Goal: Transaction & Acquisition: Obtain resource

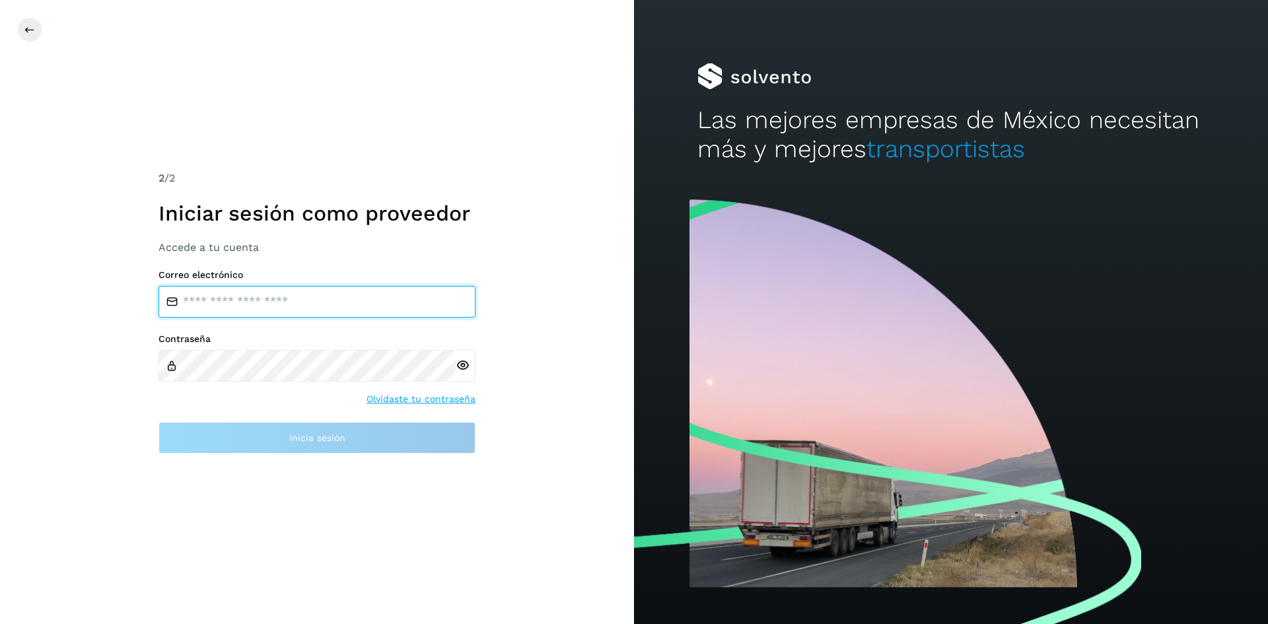
type input "**********"
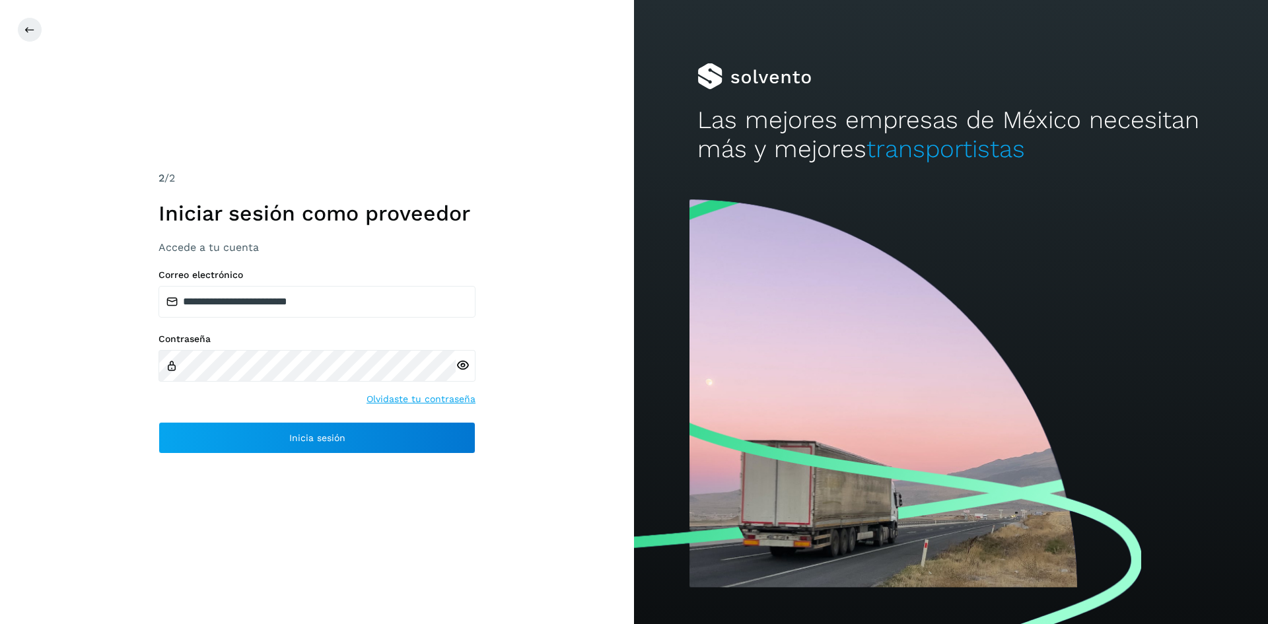
click at [464, 368] on icon at bounding box center [463, 366] width 14 height 14
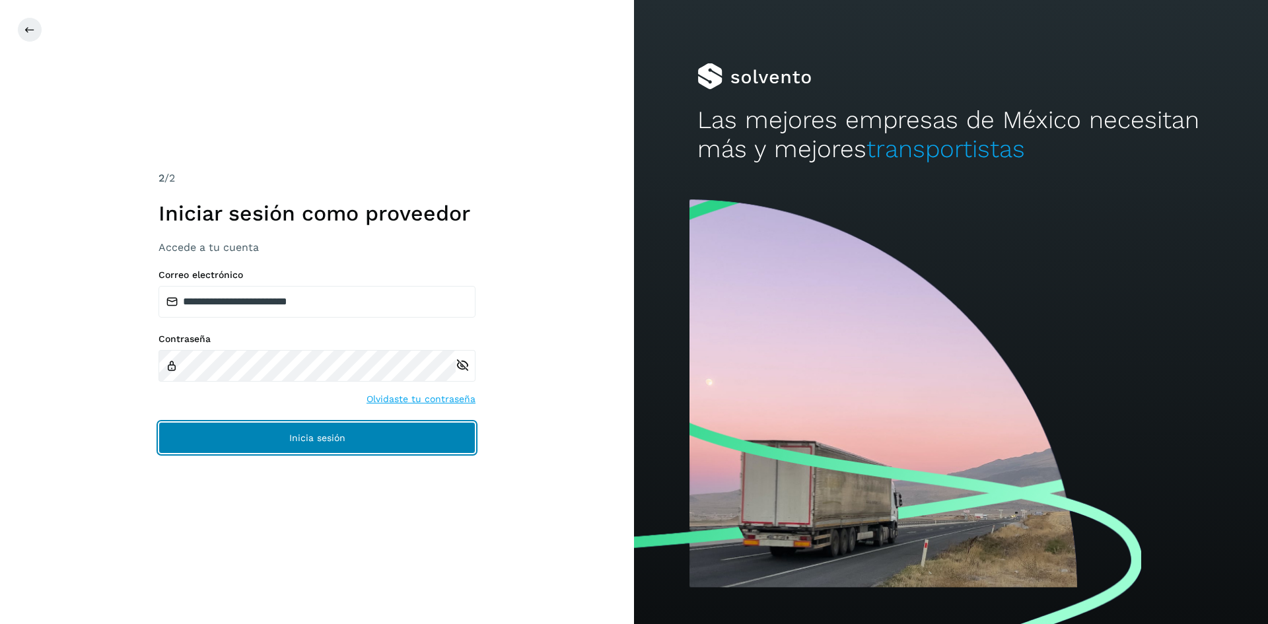
click at [336, 437] on span "Inicia sesión" at bounding box center [317, 437] width 56 height 9
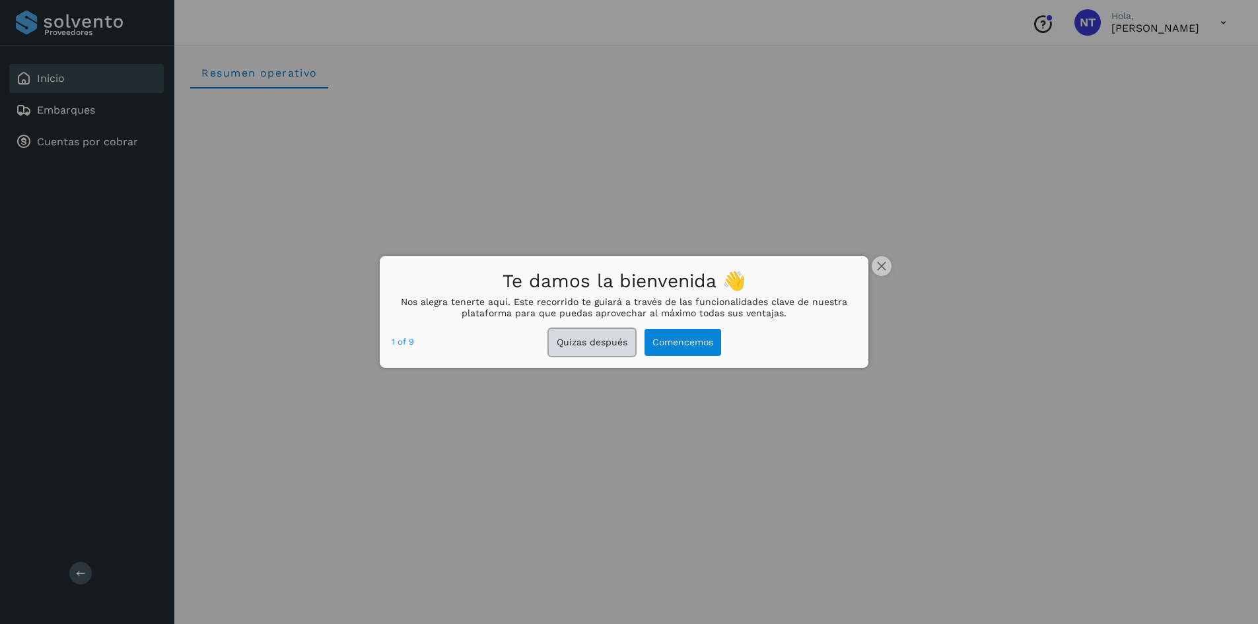
click at [607, 336] on button "Quizas después" at bounding box center [592, 342] width 87 height 27
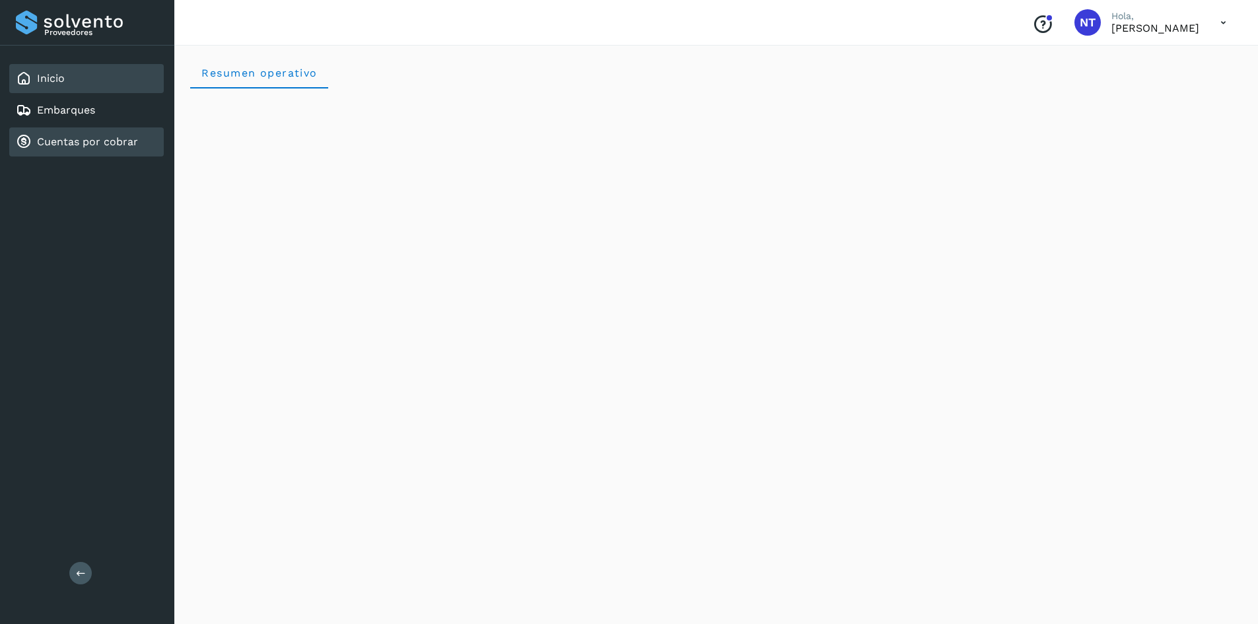
click at [68, 145] on link "Cuentas por cobrar" at bounding box center [87, 141] width 101 height 13
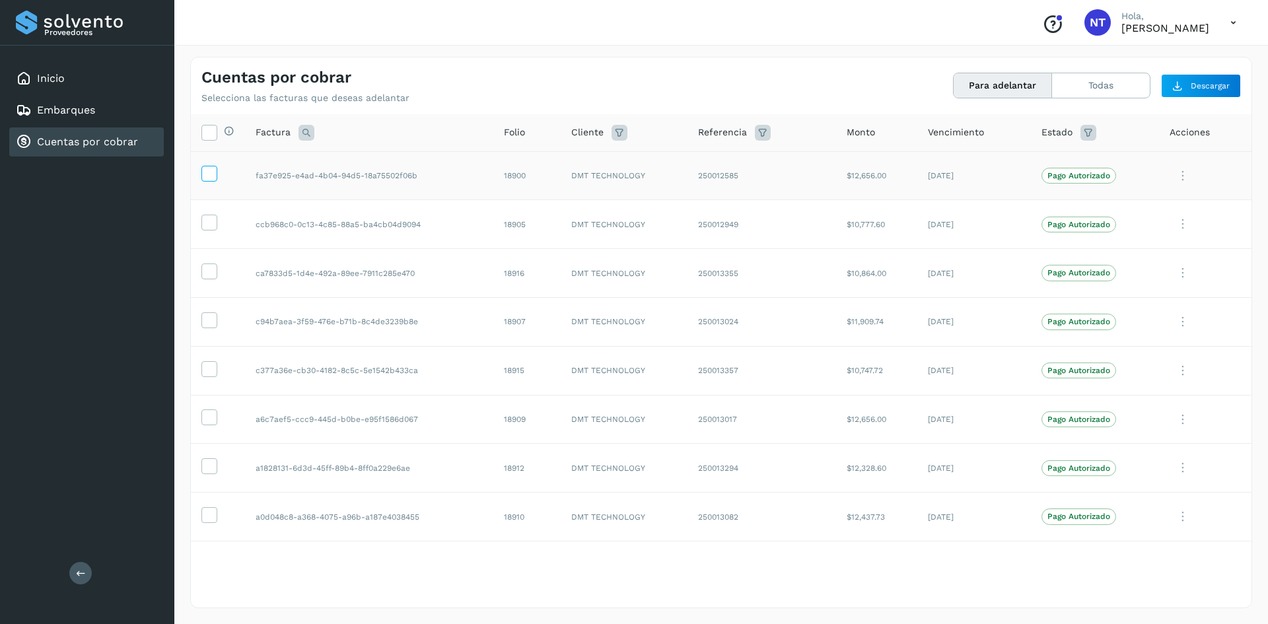
click at [205, 179] on icon at bounding box center [209, 173] width 14 height 14
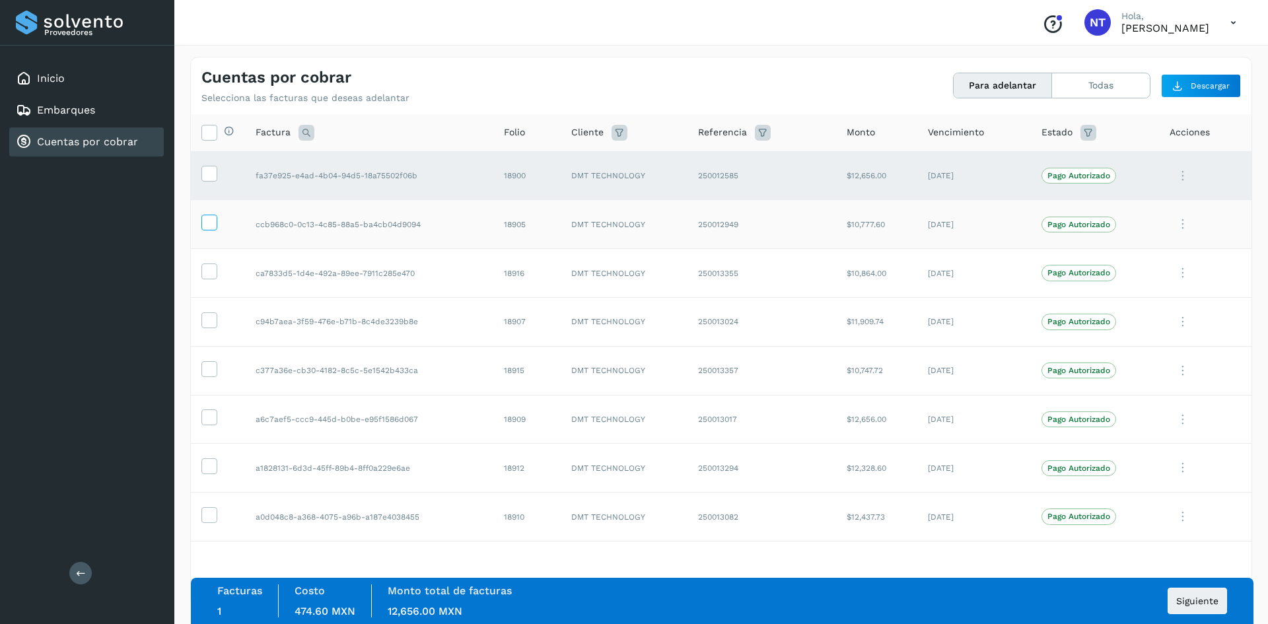
click at [208, 221] on icon at bounding box center [209, 222] width 14 height 14
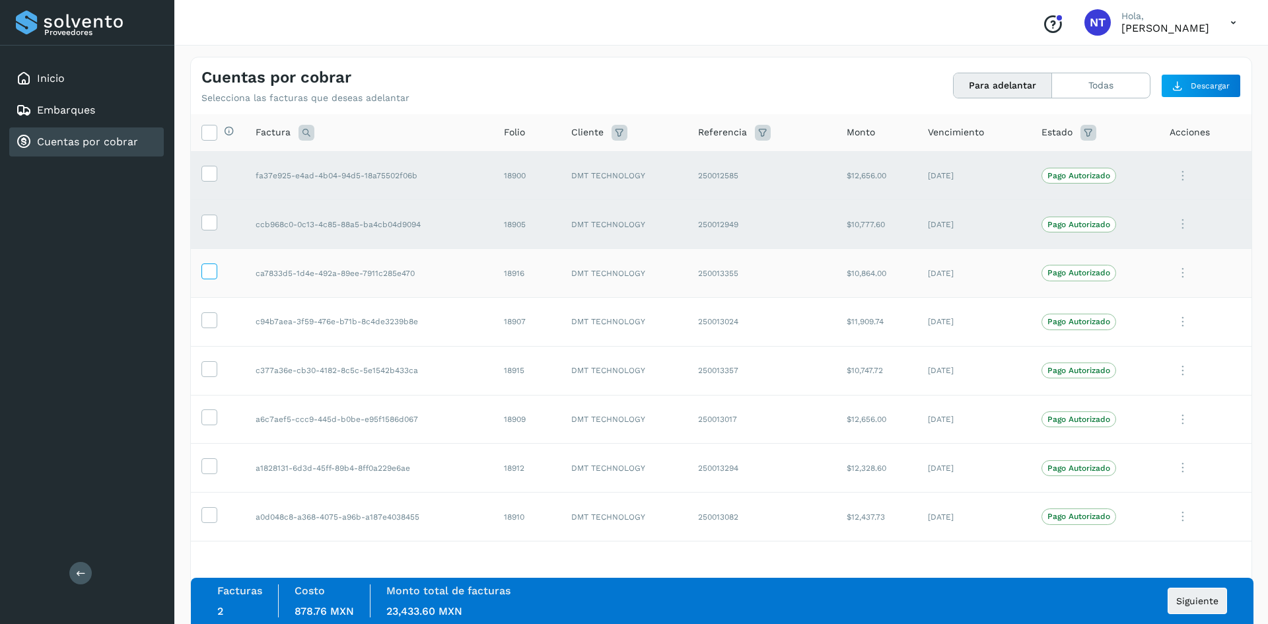
click at [209, 269] on icon at bounding box center [209, 271] width 14 height 14
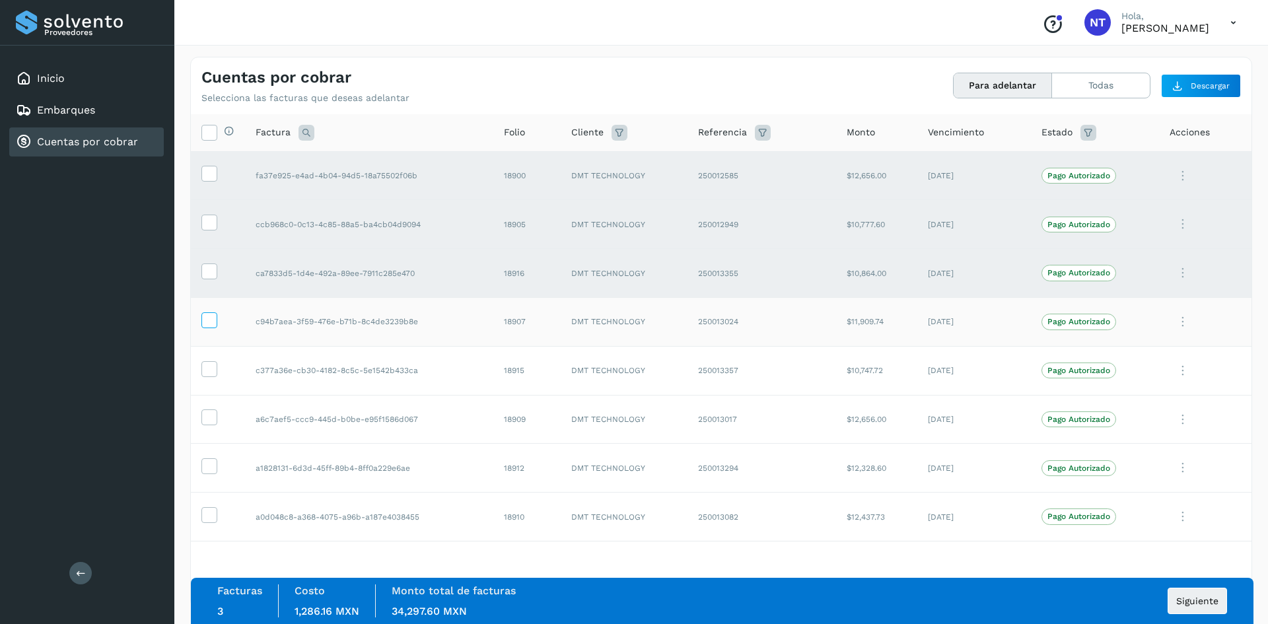
click at [204, 324] on icon at bounding box center [209, 319] width 14 height 14
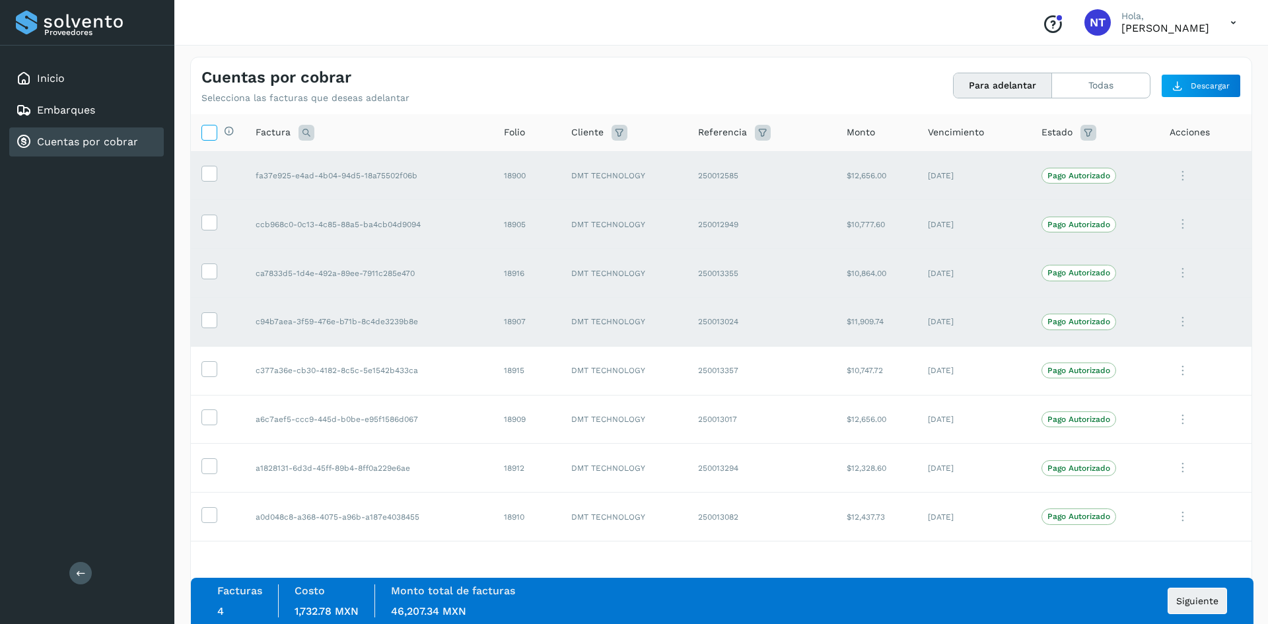
click at [213, 136] on icon at bounding box center [209, 132] width 14 height 14
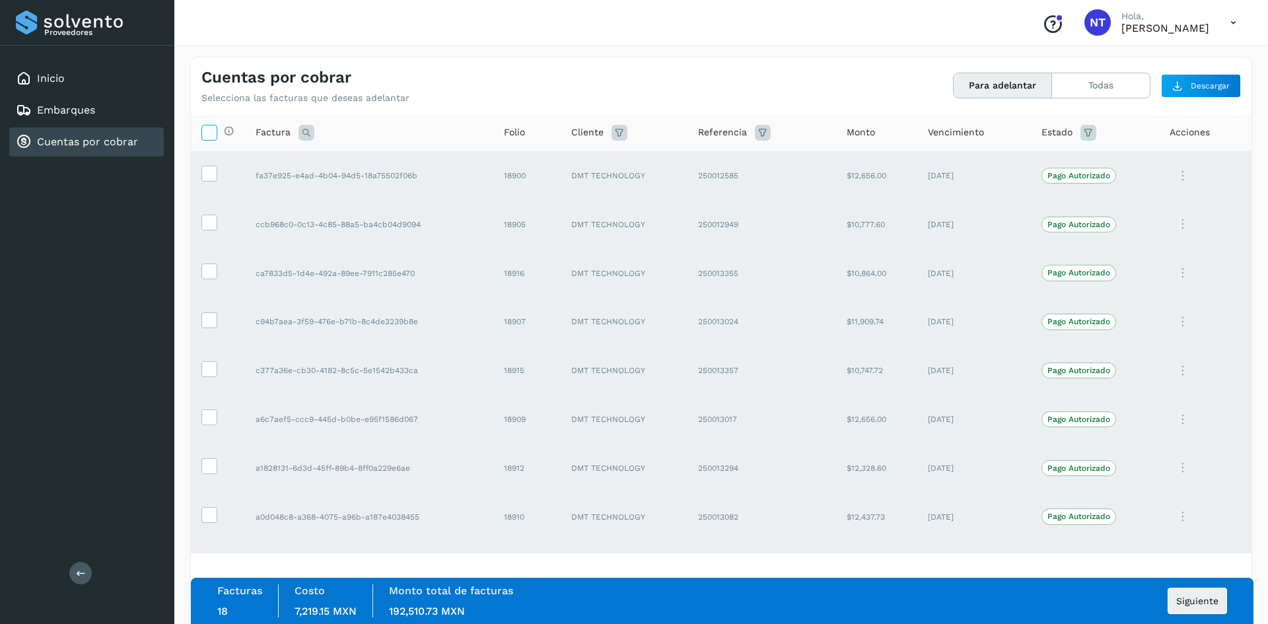
click at [209, 134] on icon at bounding box center [209, 132] width 14 height 14
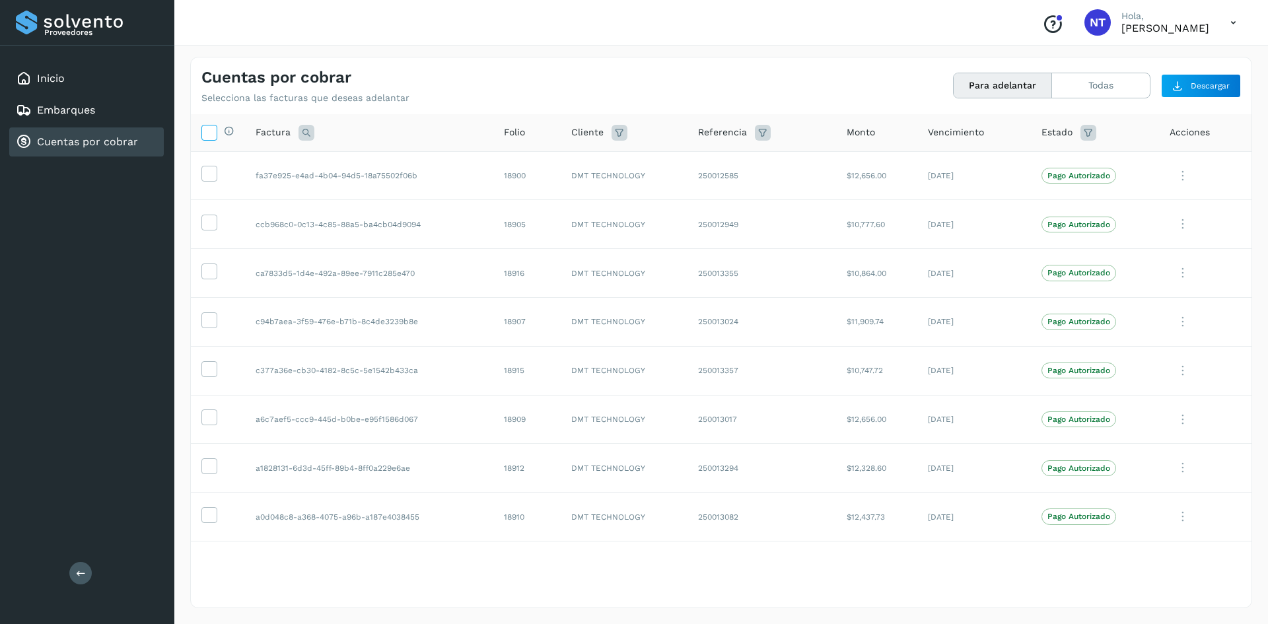
click at [209, 134] on icon at bounding box center [209, 132] width 14 height 14
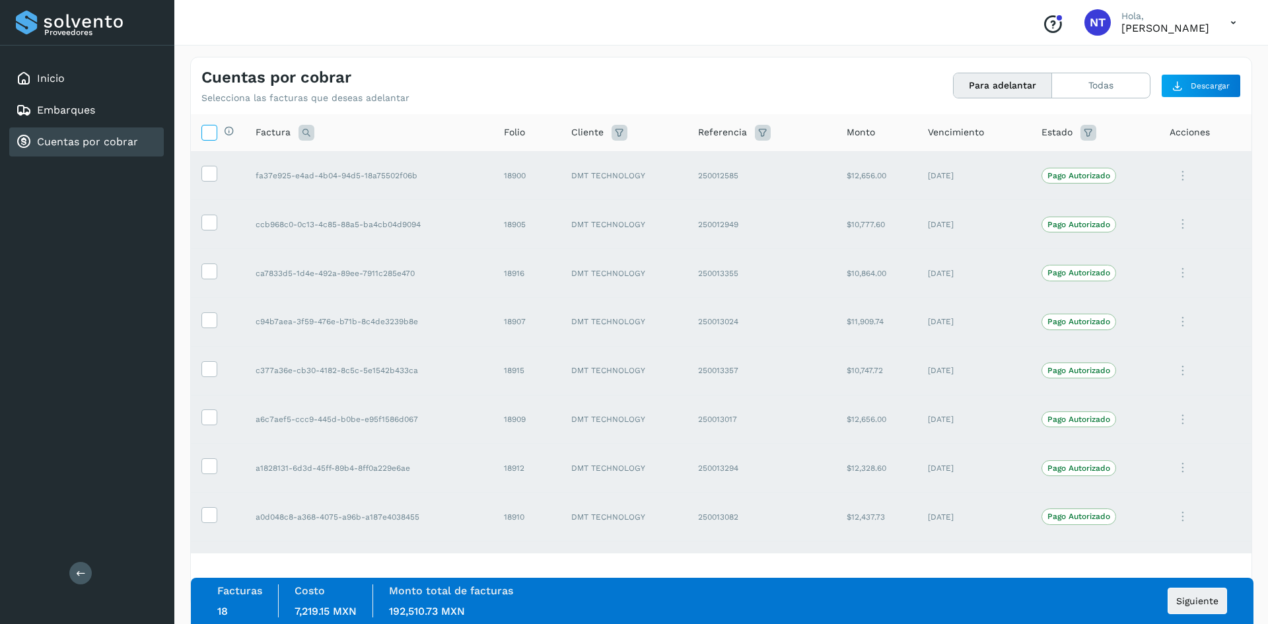
click at [209, 134] on icon at bounding box center [209, 132] width 14 height 14
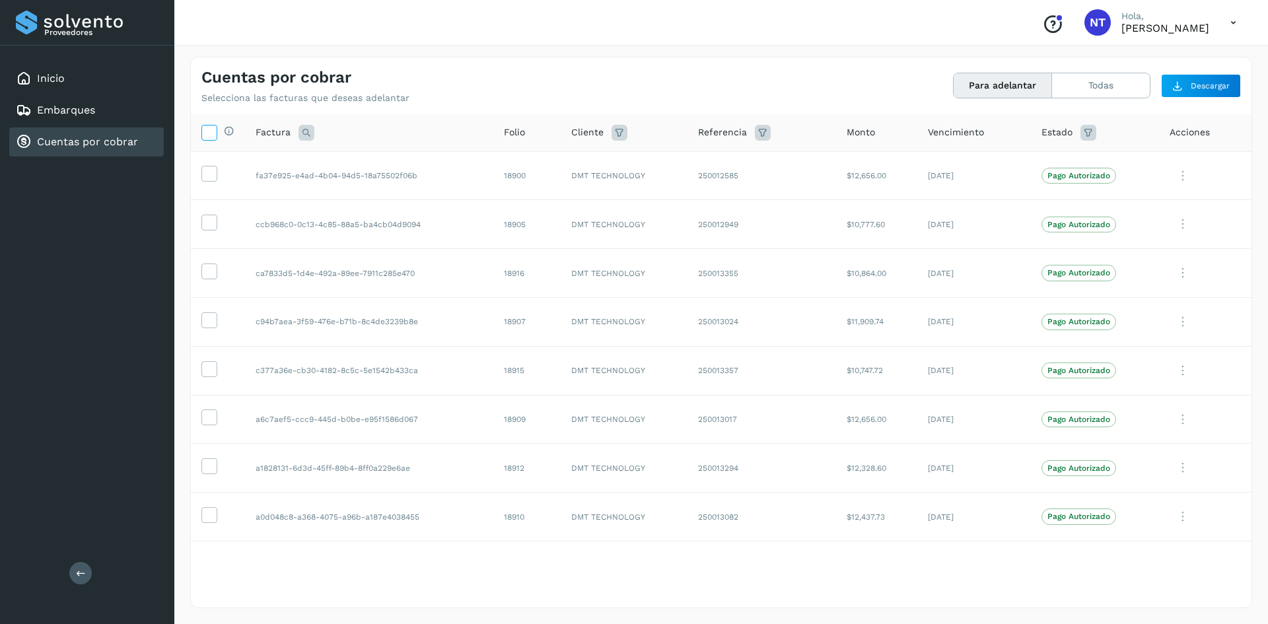
click at [209, 134] on icon at bounding box center [209, 132] width 14 height 14
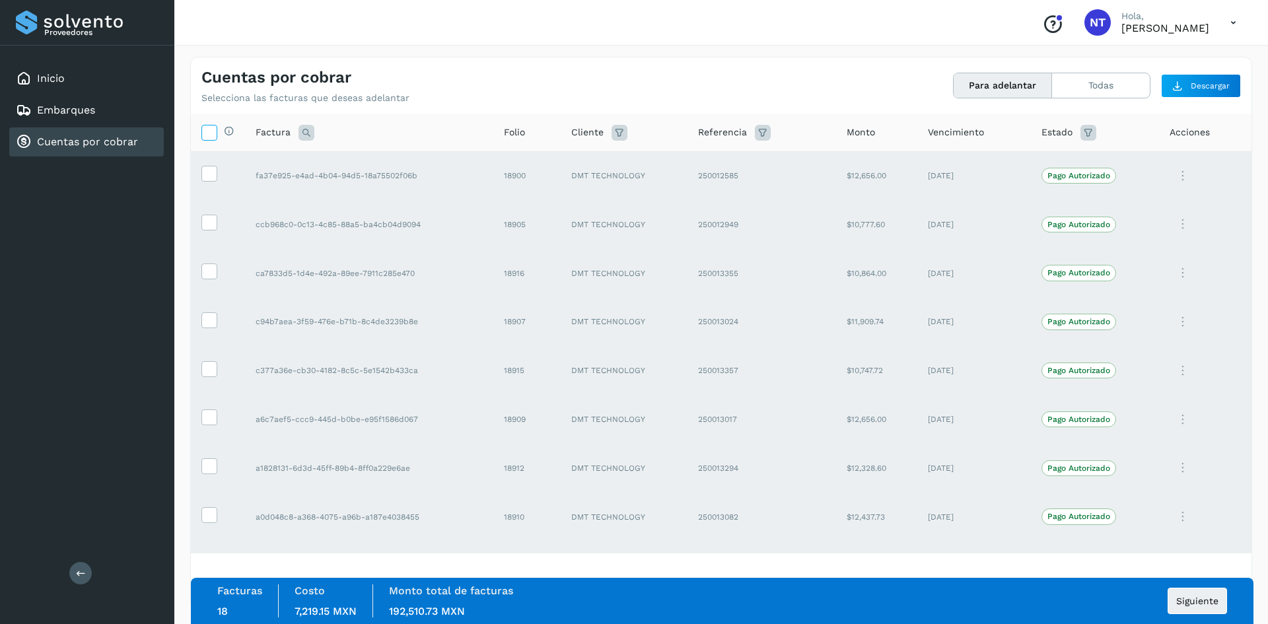
click at [209, 134] on icon at bounding box center [209, 132] width 14 height 14
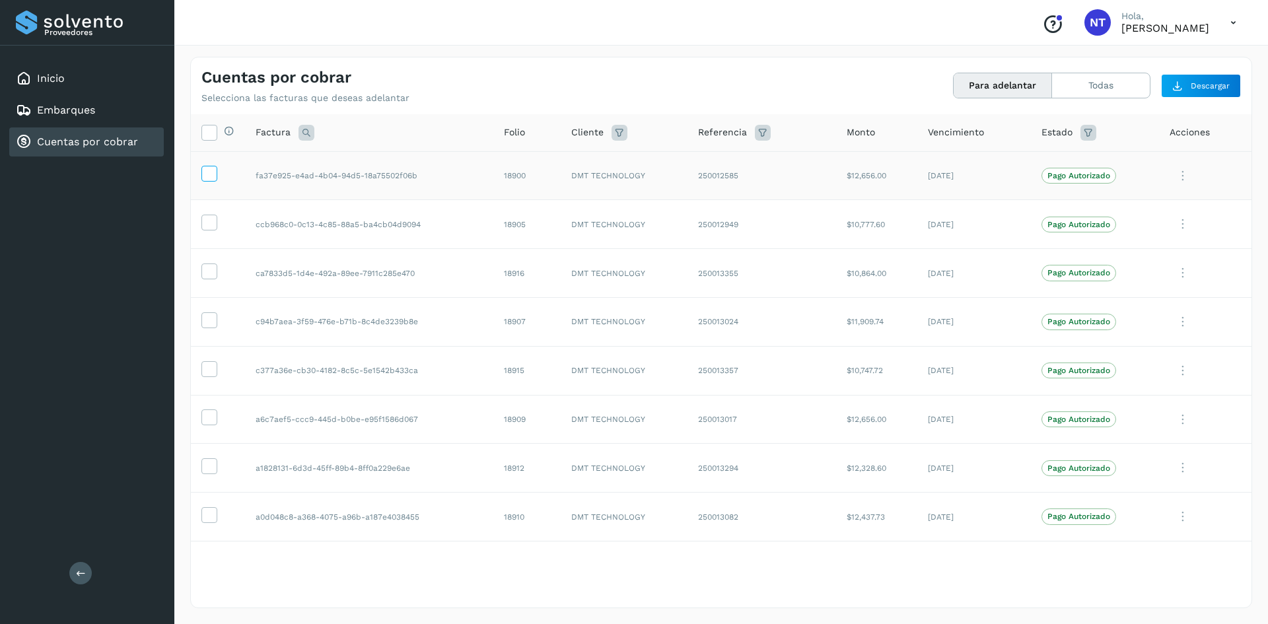
click at [210, 172] on icon at bounding box center [209, 173] width 14 height 14
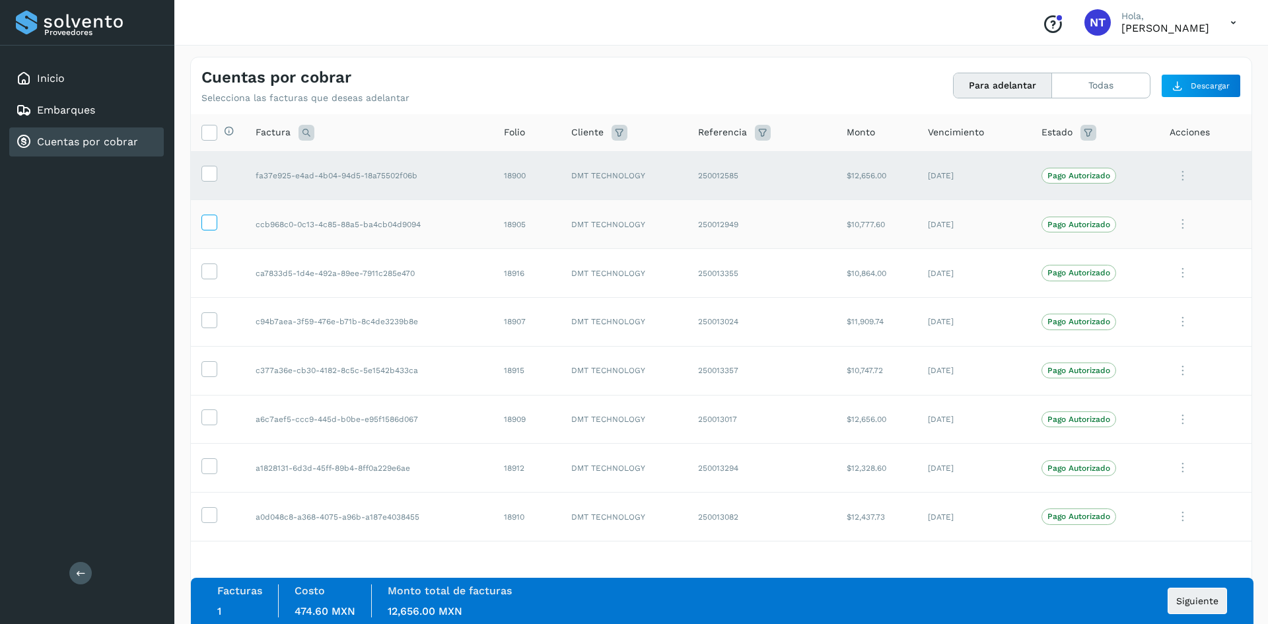
click at [210, 229] on icon at bounding box center [209, 222] width 14 height 14
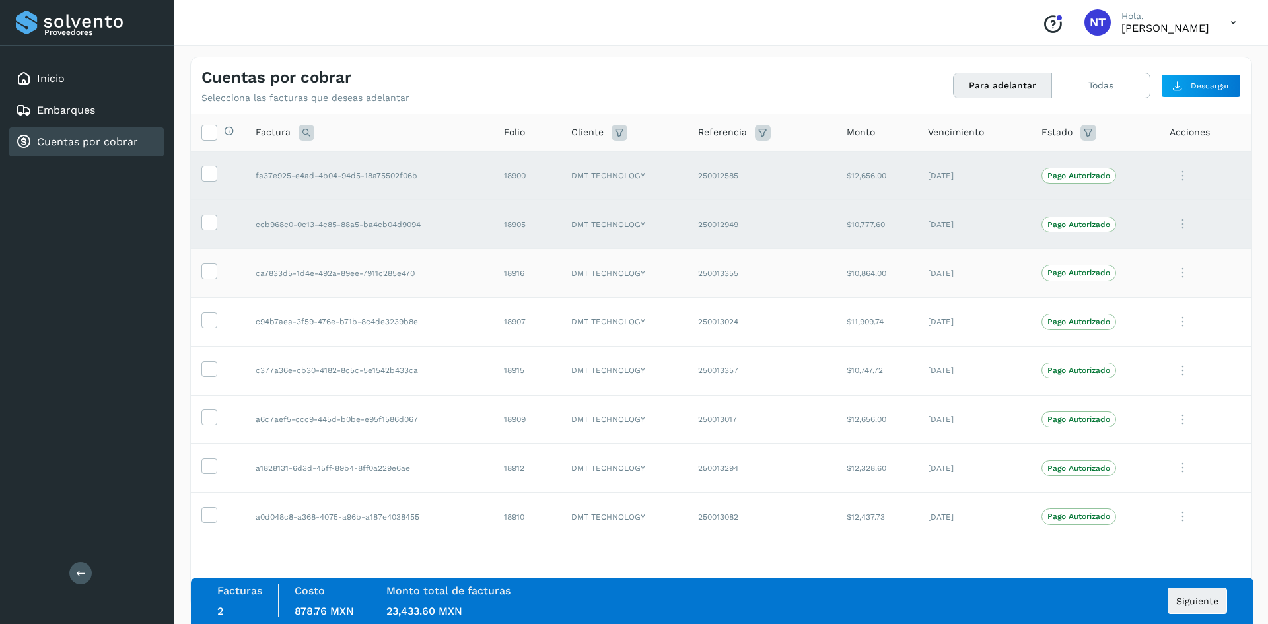
click at [210, 278] on span at bounding box center [209, 273] width 14 height 9
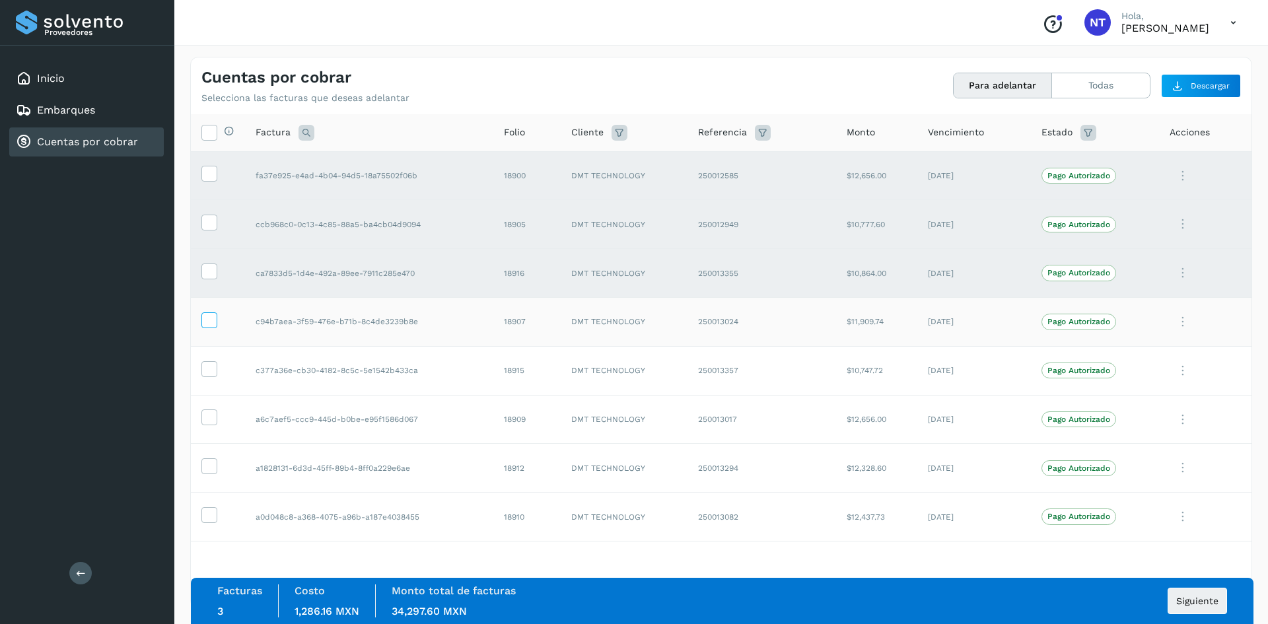
click at [212, 326] on span at bounding box center [209, 322] width 14 height 9
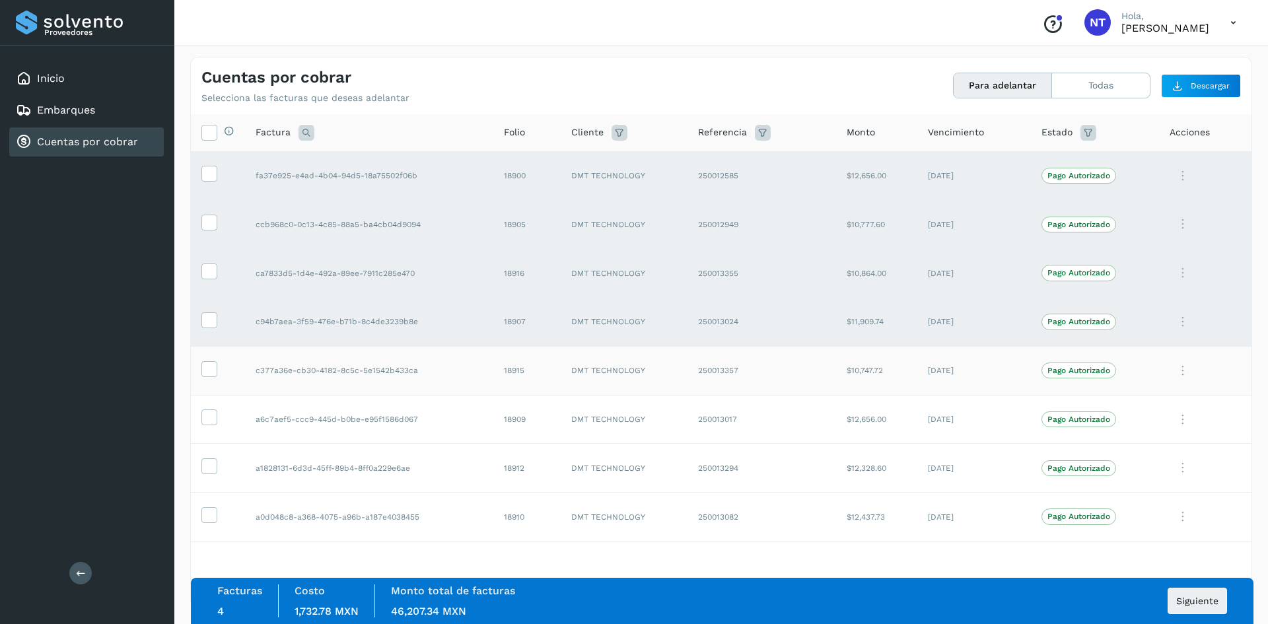
click at [224, 364] on td at bounding box center [218, 370] width 54 height 49
drag, startPoint x: 217, startPoint y: 369, endPoint x: 216, endPoint y: 384, distance: 15.9
click at [217, 369] on label at bounding box center [209, 369] width 16 height 16
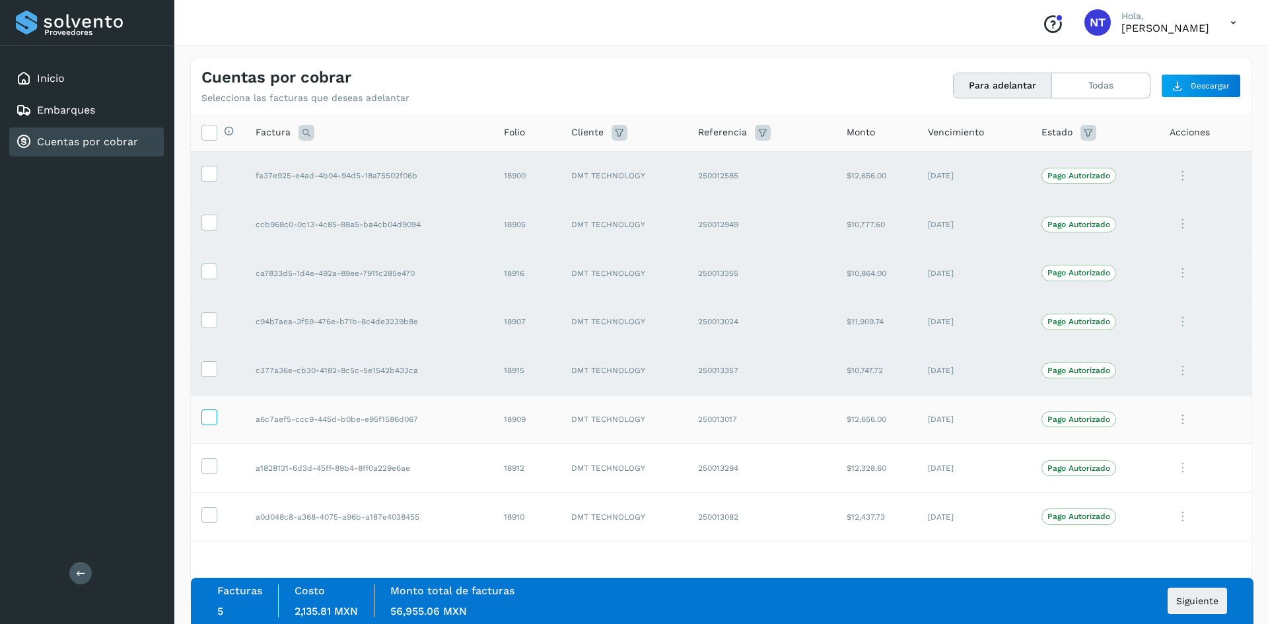
click at [213, 420] on icon at bounding box center [209, 416] width 14 height 14
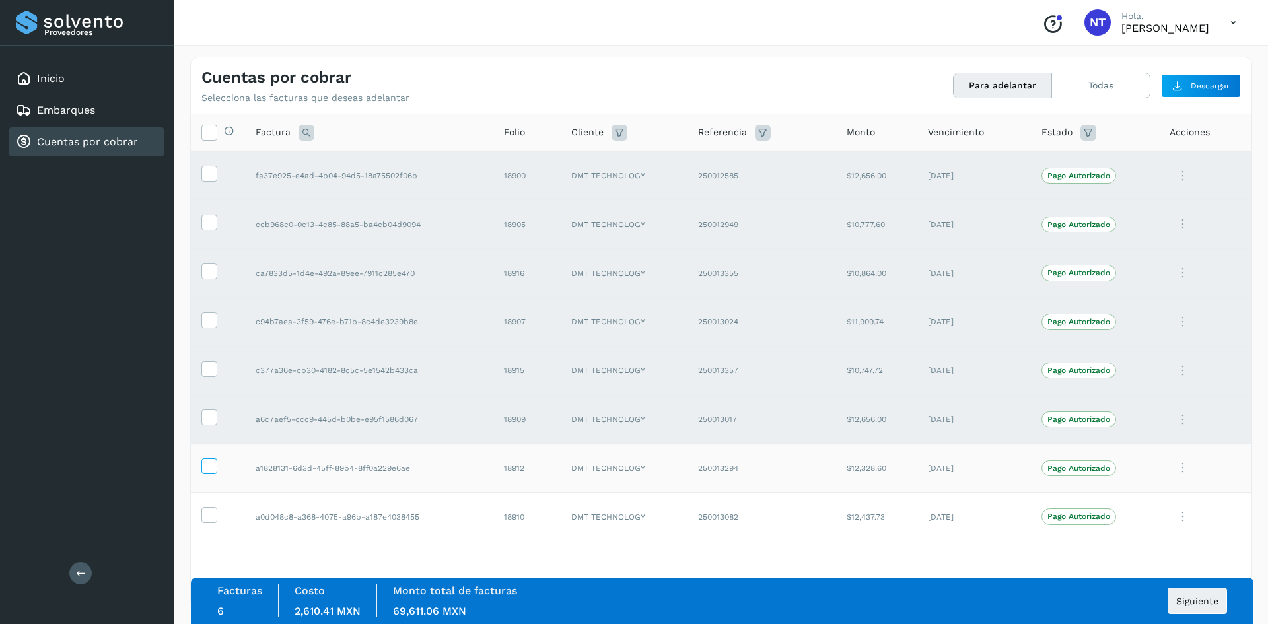
click at [212, 466] on icon at bounding box center [209, 465] width 14 height 14
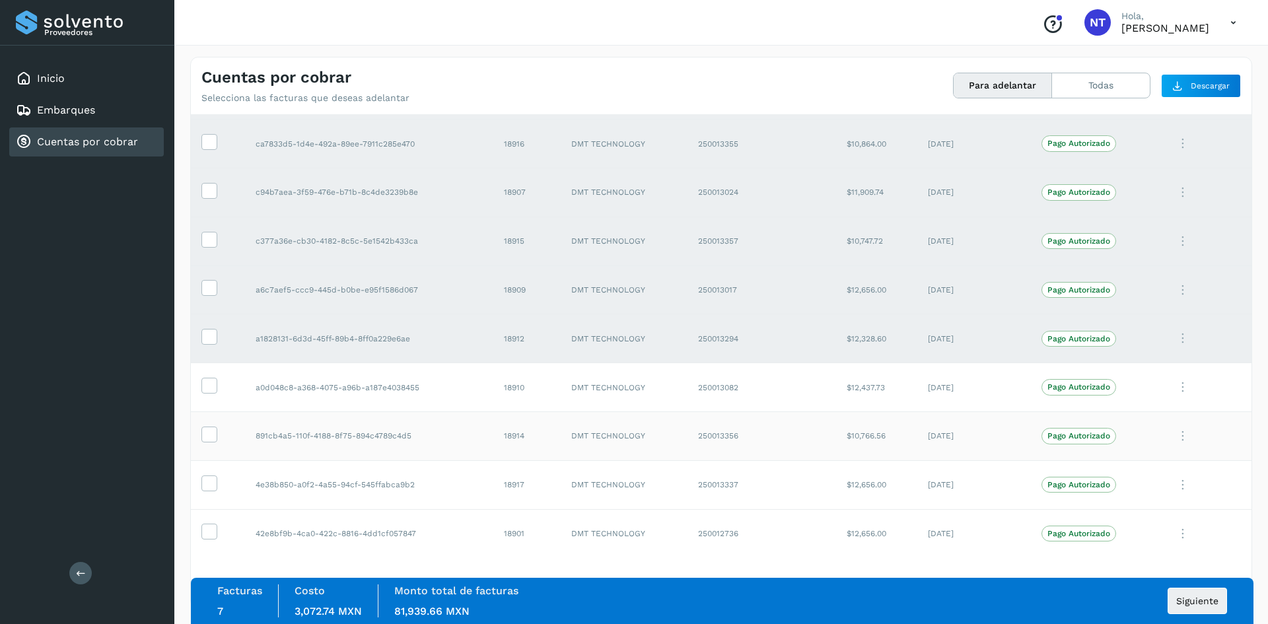
scroll to position [132, 0]
click at [207, 384] on icon at bounding box center [209, 382] width 14 height 14
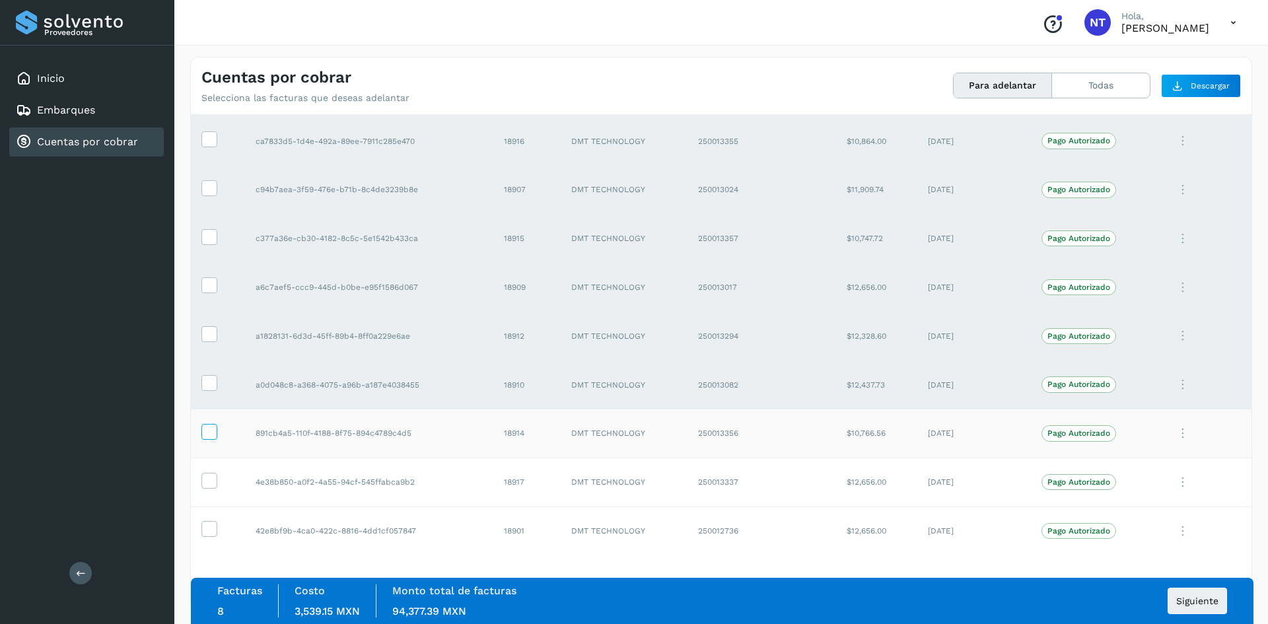
click at [210, 429] on icon at bounding box center [209, 431] width 14 height 14
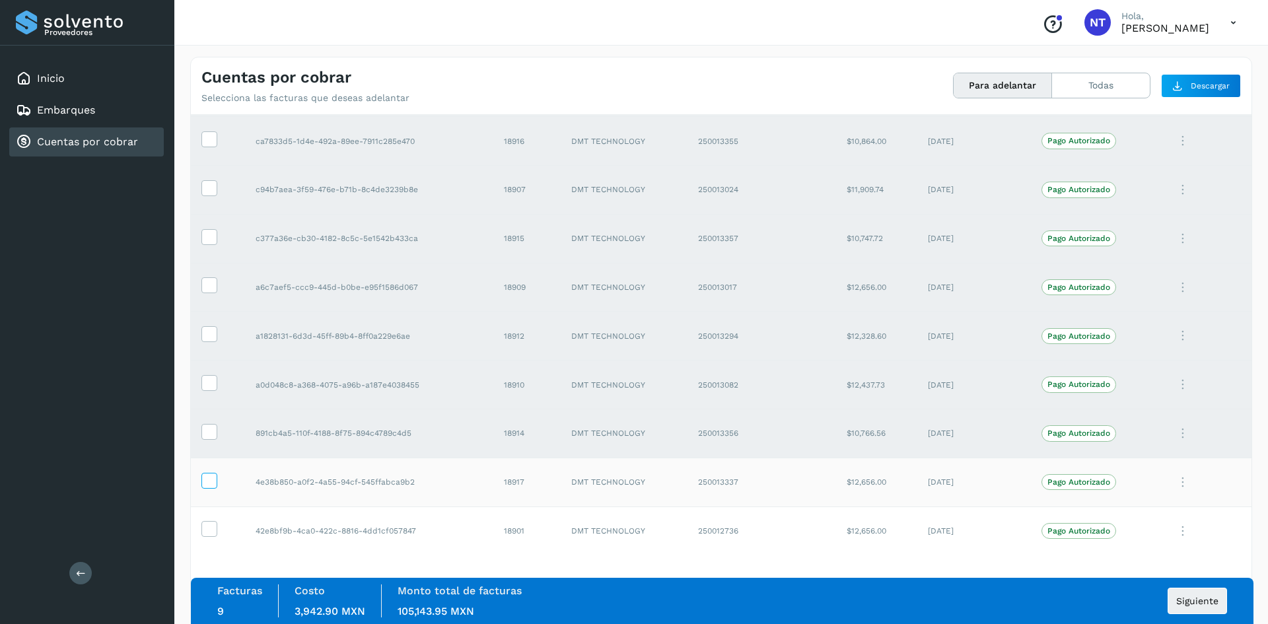
click at [211, 478] on icon at bounding box center [209, 480] width 14 height 14
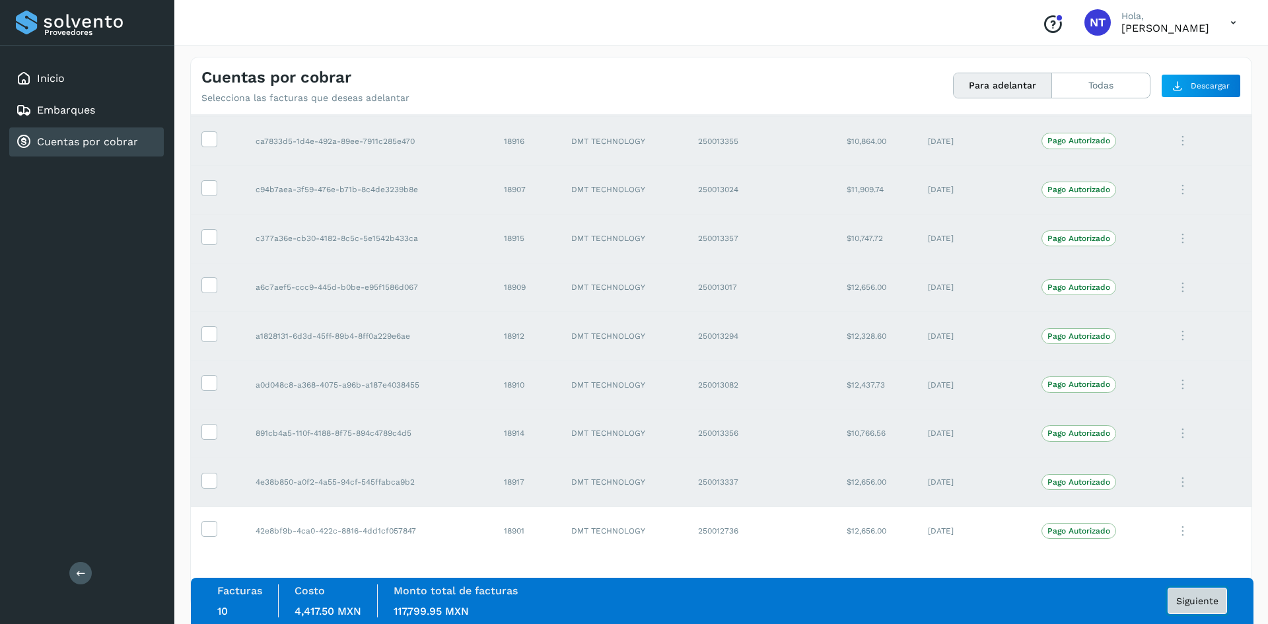
click at [1184, 601] on span "Siguiente" at bounding box center [1197, 600] width 42 height 9
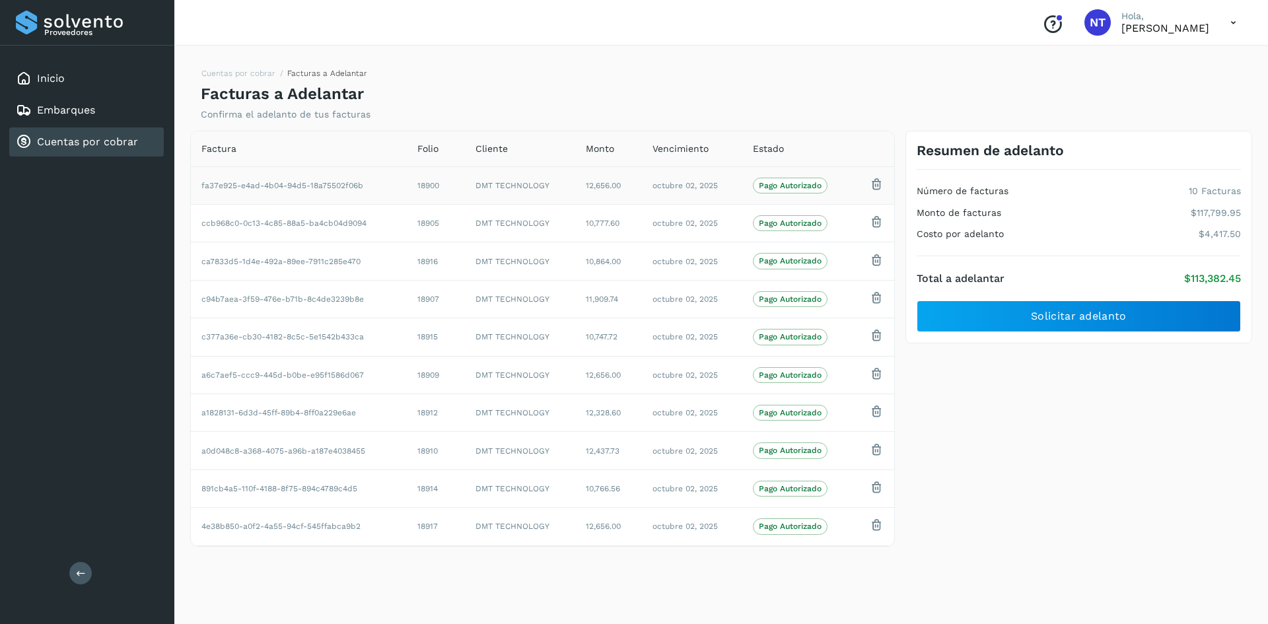
drag, startPoint x: 205, startPoint y: 148, endPoint x: 587, endPoint y: 201, distance: 385.5
click at [587, 201] on table "Factura Folio Cliente Monto Vencimiento Estado fa37e925-e4ad-4b04-94d5-18a75502…" at bounding box center [542, 338] width 703 height 415
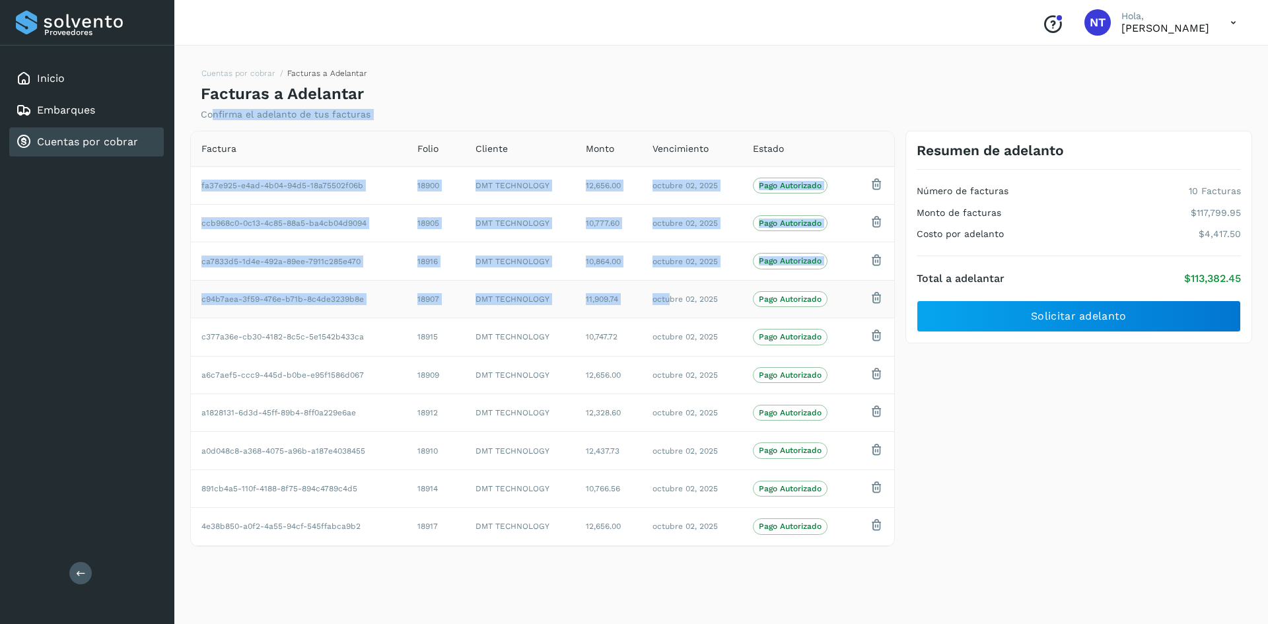
drag, startPoint x: 211, startPoint y: 116, endPoint x: 668, endPoint y: 287, distance: 488.0
click at [668, 287] on div "Cuentas por cobrar Facturas a Adelantar Facturas a Adelantar Confirma el adelan…" at bounding box center [721, 332] width 1062 height 551
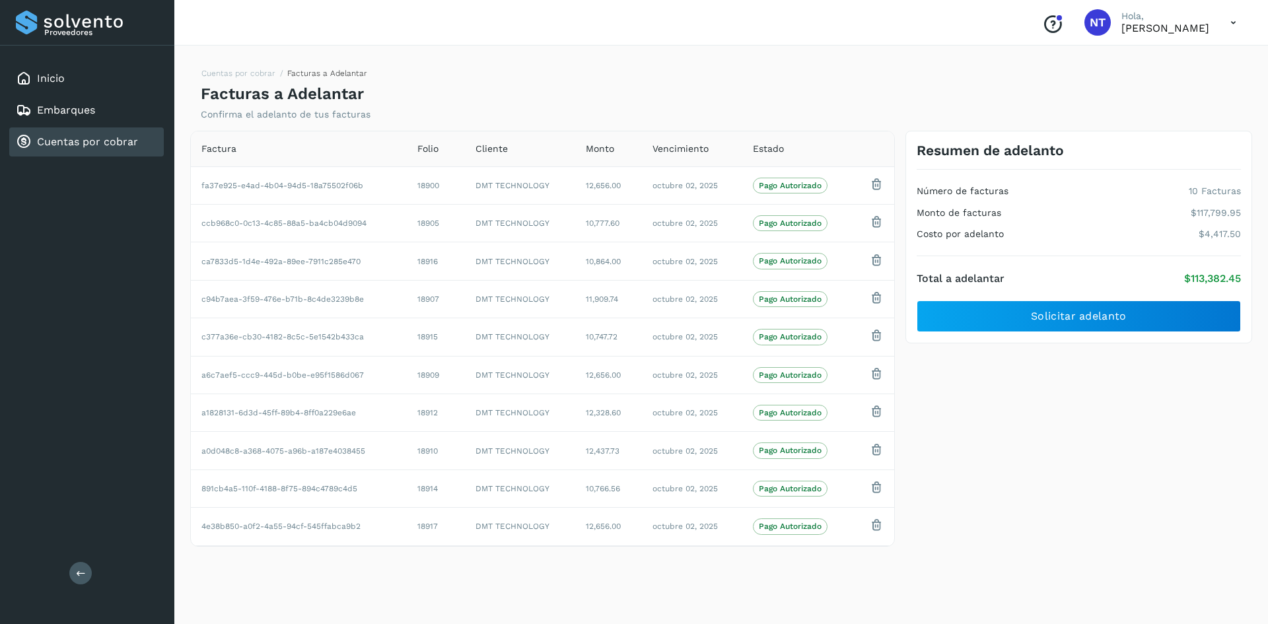
click at [304, 102] on h4 "Facturas a Adelantar" at bounding box center [282, 94] width 163 height 19
drag, startPoint x: 203, startPoint y: 147, endPoint x: 723, endPoint y: 458, distance: 606.7
click at [723, 458] on table "Factura Folio Cliente Monto Vencimiento Estado fa37e925-e4ad-4b04-94d5-18a75502…" at bounding box center [542, 338] width 703 height 415
drag, startPoint x: 203, startPoint y: 114, endPoint x: 868, endPoint y: 568, distance: 805.1
click at [868, 568] on div "Cuentas por cobrar Facturas a Adelantar Facturas a Adelantar Confirma el adelan…" at bounding box center [721, 332] width 1062 height 551
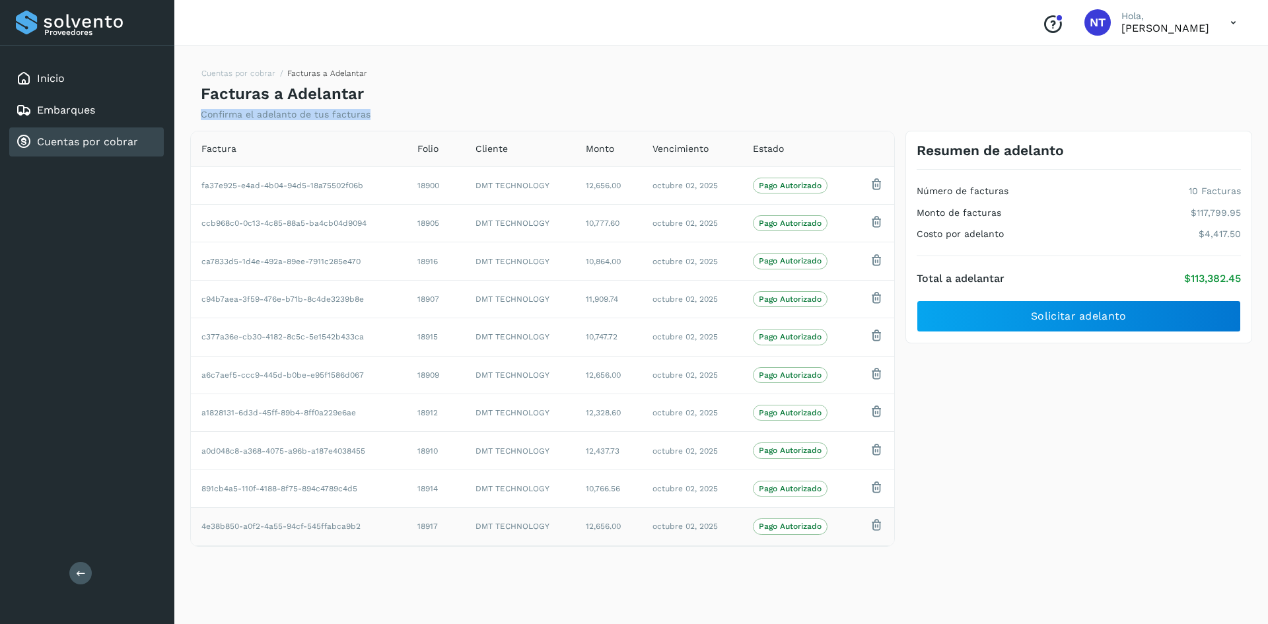
copy p "Confirma el adelanto de tus facturas"
click at [507, 145] on span "Cliente" at bounding box center [492, 149] width 32 height 14
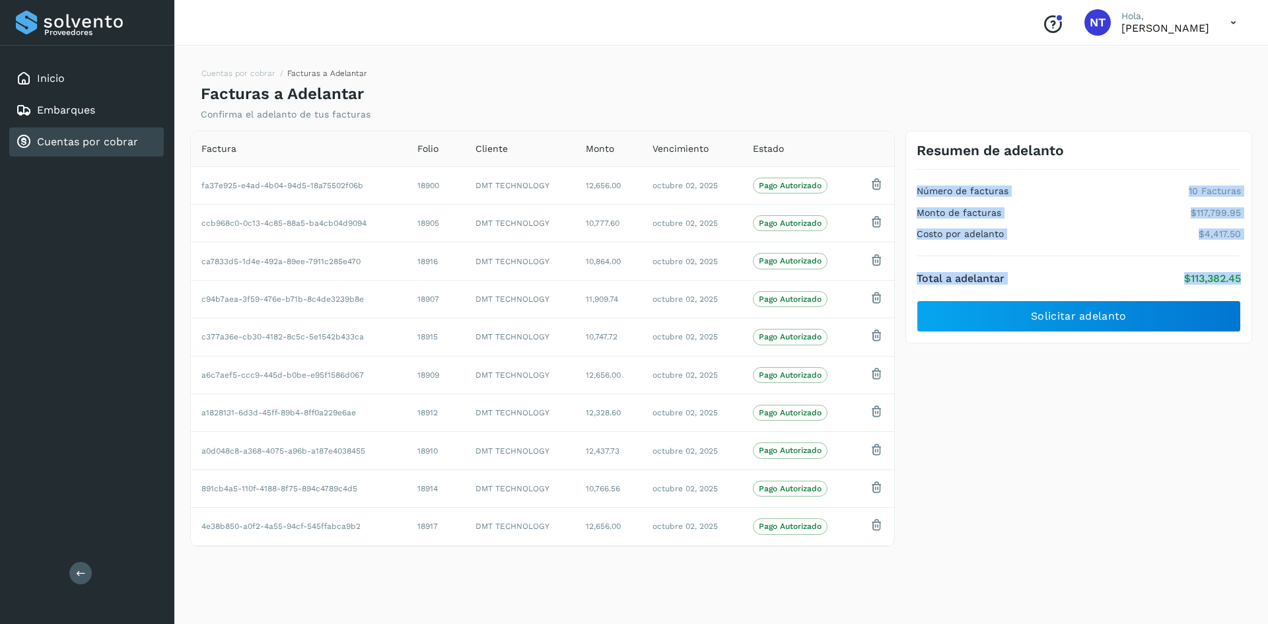
drag, startPoint x: 919, startPoint y: 194, endPoint x: 1255, endPoint y: 279, distance: 346.8
click at [1255, 279] on div "Resumen de adelanto Número de facturas 10 Facturas Monto de facturas $117,799.9…" at bounding box center [1078, 339] width 357 height 416
copy div "Número de facturas 10 Facturas Monto de facturas $117,799.95 Costo por adelanto…"
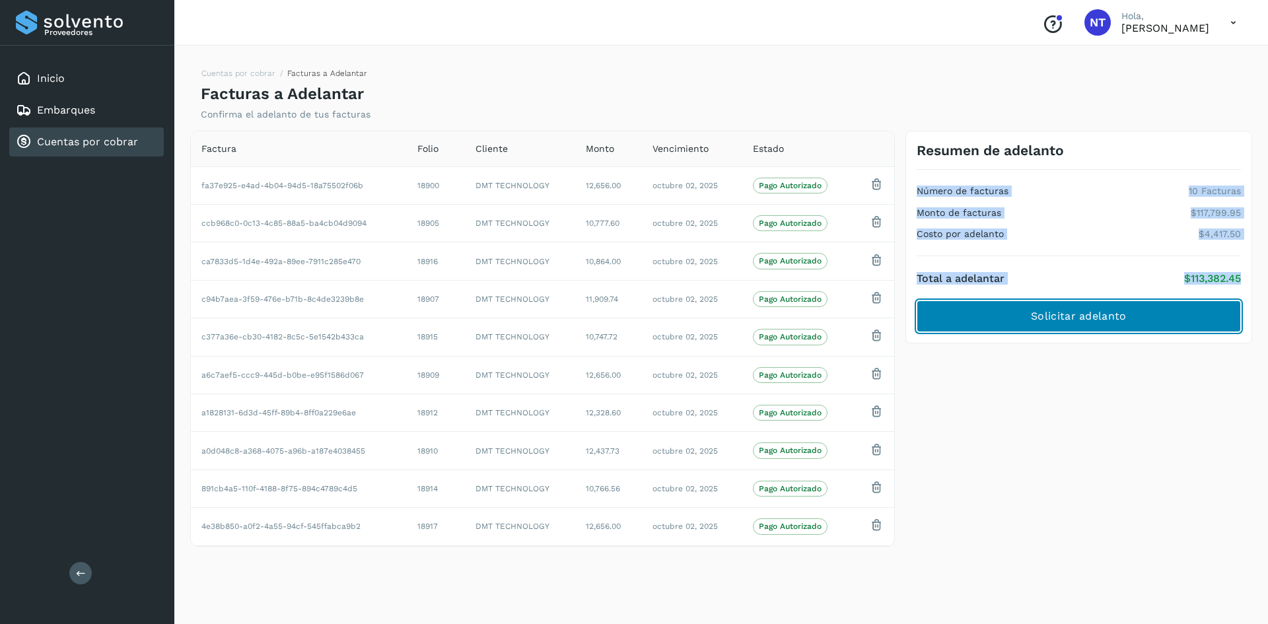
click at [1126, 312] on button "Solicitar adelanto" at bounding box center [1079, 317] width 324 height 32
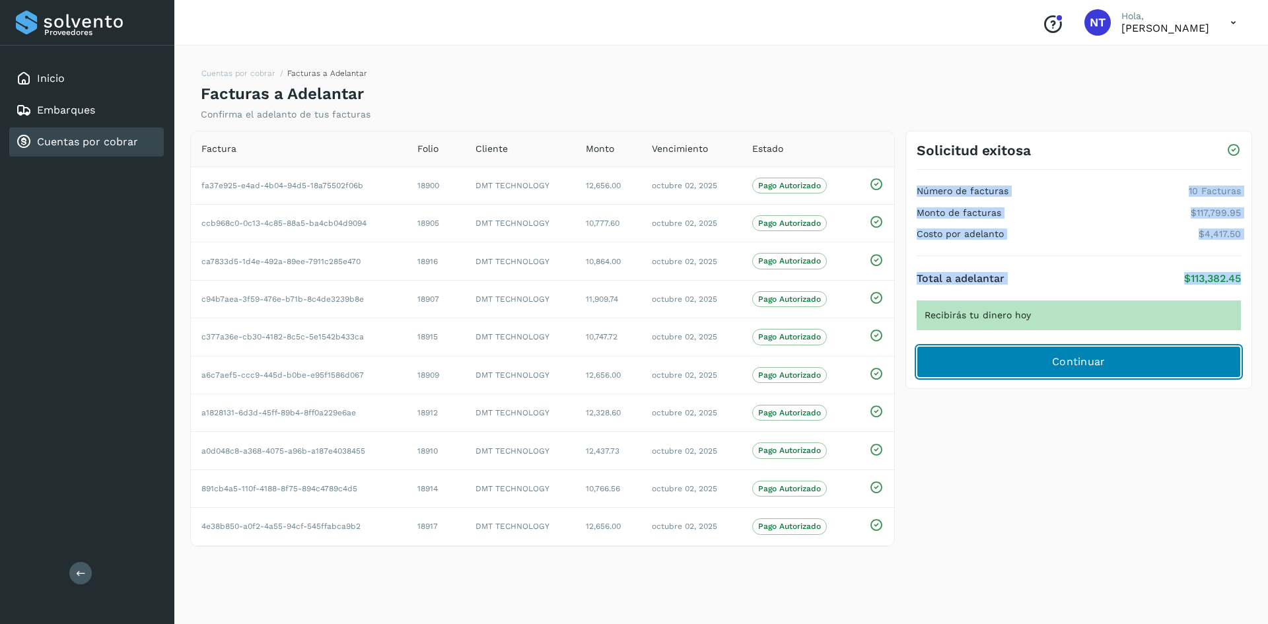
click at [1108, 370] on button "Continuar" at bounding box center [1079, 362] width 324 height 32
